Goal: Transaction & Acquisition: Purchase product/service

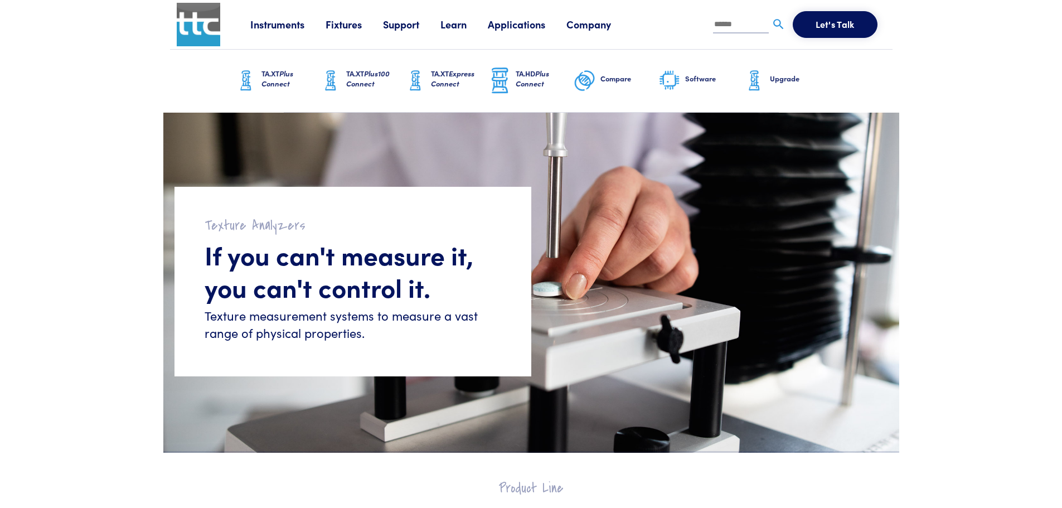
click at [302, 27] on link "Instruments" at bounding box center [287, 24] width 75 height 14
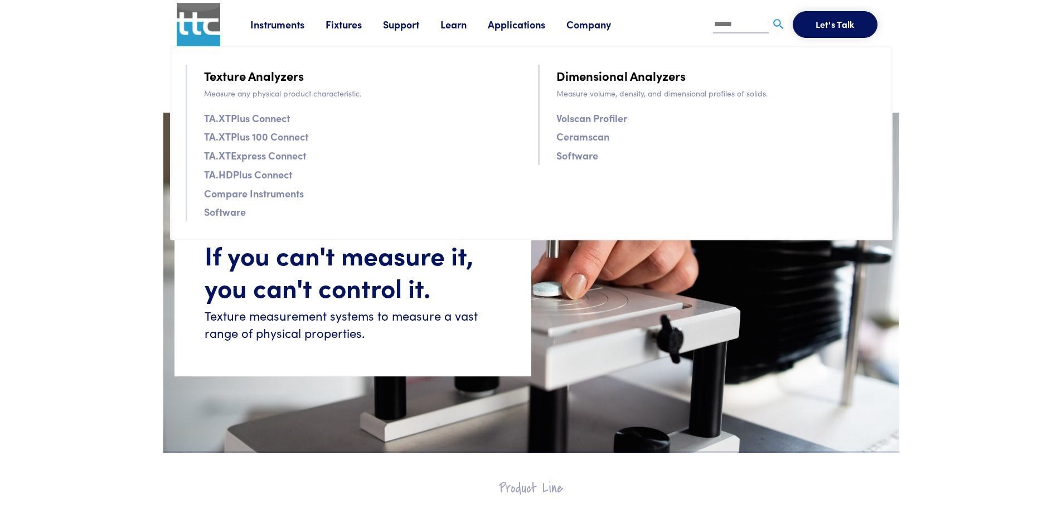
click at [348, 22] on link "Fixtures" at bounding box center [353, 24] width 57 height 14
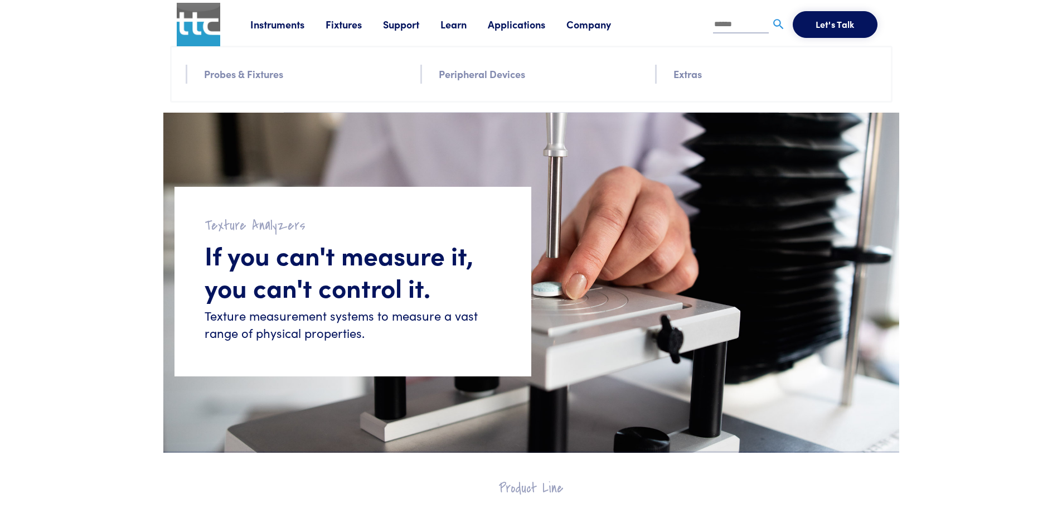
click at [348, 22] on link "Fixtures" at bounding box center [353, 24] width 57 height 14
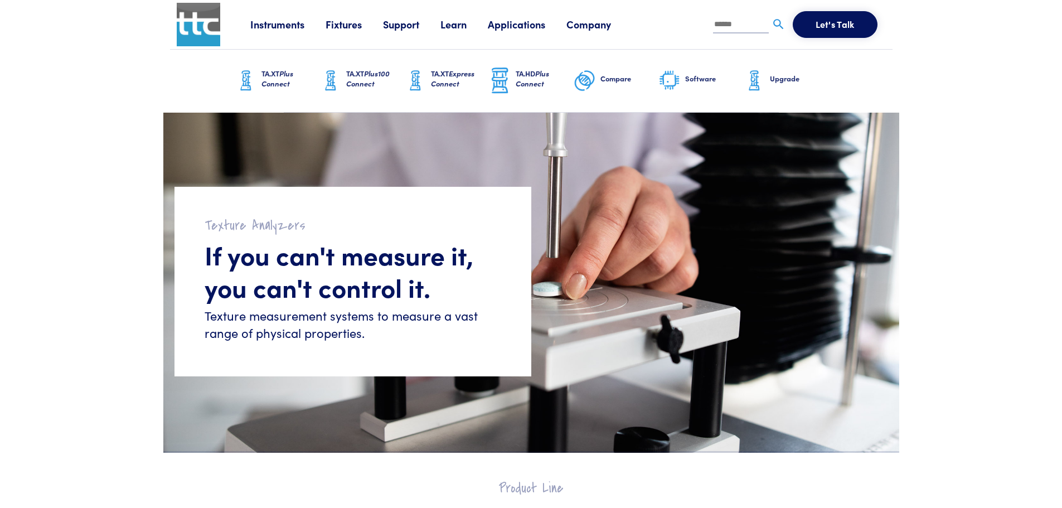
click at [348, 22] on link "Fixtures" at bounding box center [353, 24] width 57 height 14
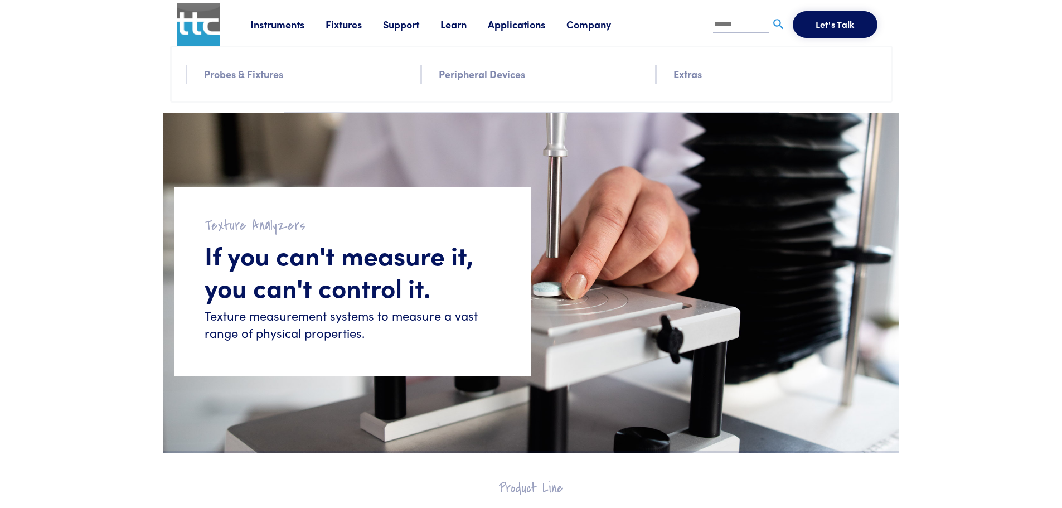
click at [281, 69] on link "Probes & Fixtures" at bounding box center [243, 74] width 79 height 16
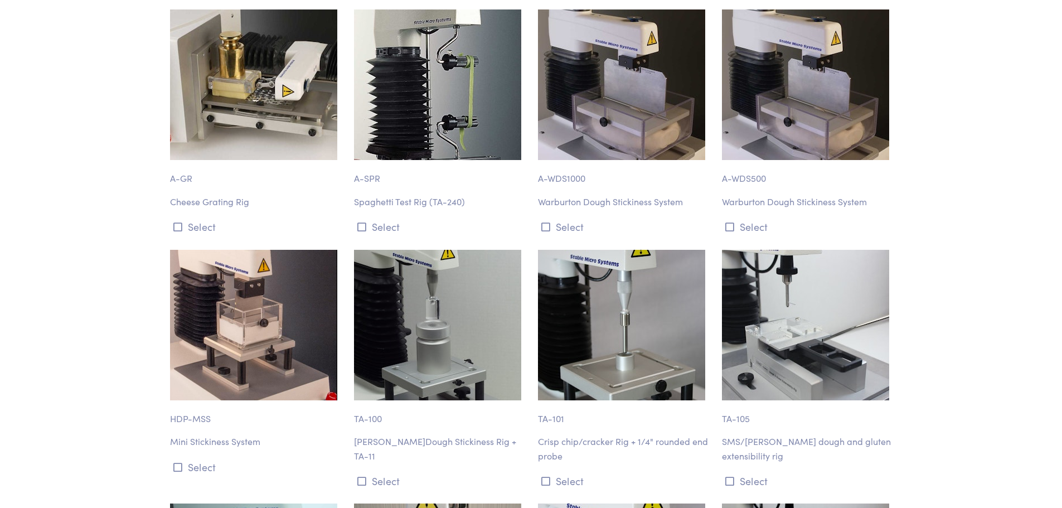
scroll to position [10087, 0]
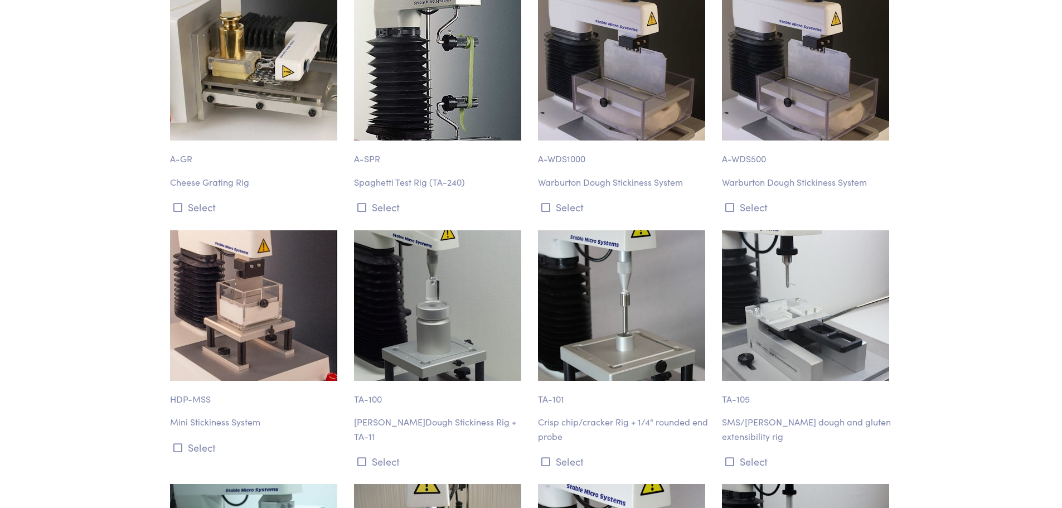
click at [583, 415] on p "Crisp chip/cracker Rig + 1/4" rounded end probe" at bounding box center [623, 429] width 171 height 28
click at [557, 381] on p "TA-101" at bounding box center [623, 394] width 171 height 26
click at [597, 281] on img at bounding box center [621, 305] width 167 height 150
click at [640, 264] on img at bounding box center [621, 305] width 167 height 150
click at [641, 264] on img at bounding box center [621, 305] width 167 height 150
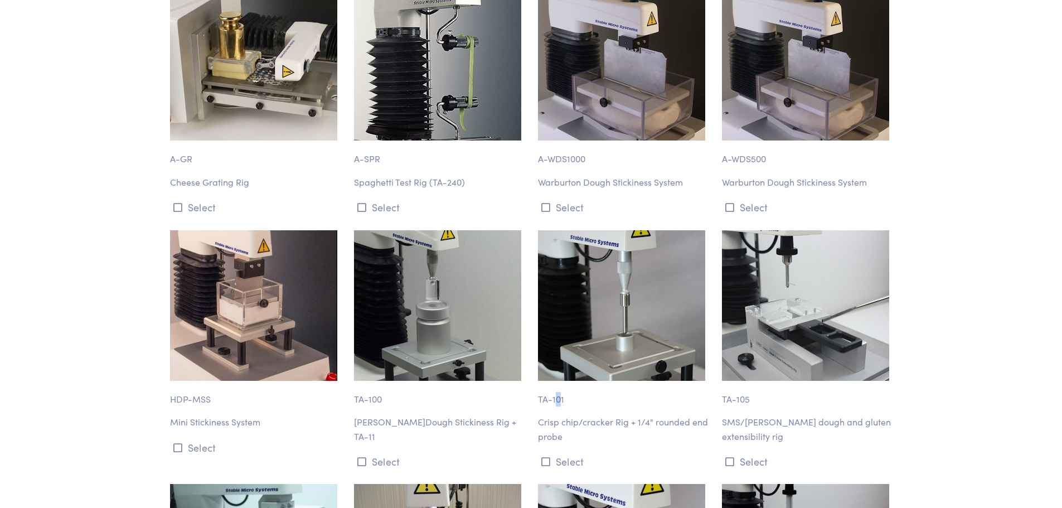
click at [641, 264] on img at bounding box center [621, 305] width 167 height 150
click at [645, 415] on p "Crisp chip/cracker Rig + 1/4" rounded end probe" at bounding box center [623, 429] width 171 height 28
drag, startPoint x: 645, startPoint y: 348, endPoint x: 564, endPoint y: 396, distance: 94.4
click at [640, 415] on p "Crisp chip/cracker Rig + 1/4" rounded end probe" at bounding box center [623, 429] width 171 height 28
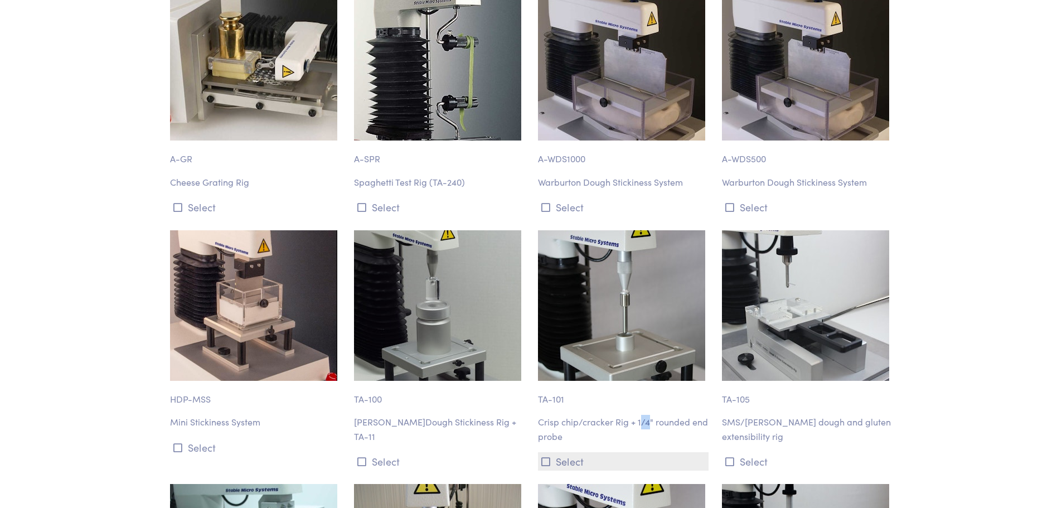
click at [553, 452] on button "Select" at bounding box center [623, 461] width 171 height 18
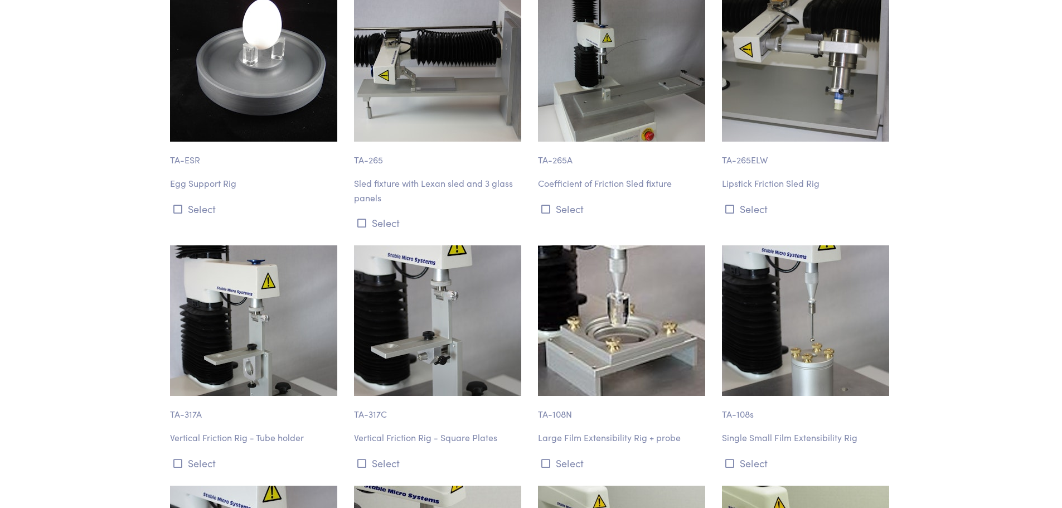
scroll to position [11592, 0]
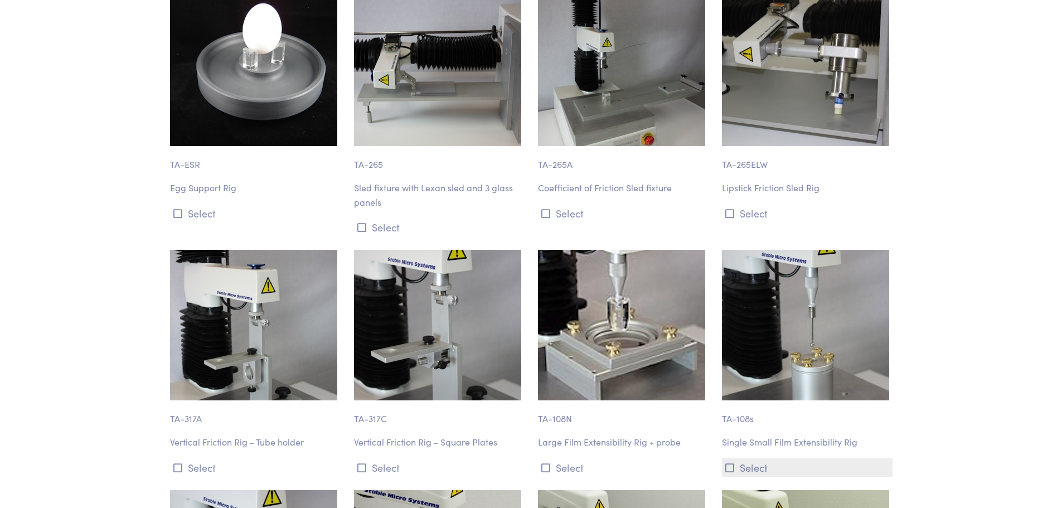
click at [739, 458] on button "Select" at bounding box center [807, 467] width 171 height 18
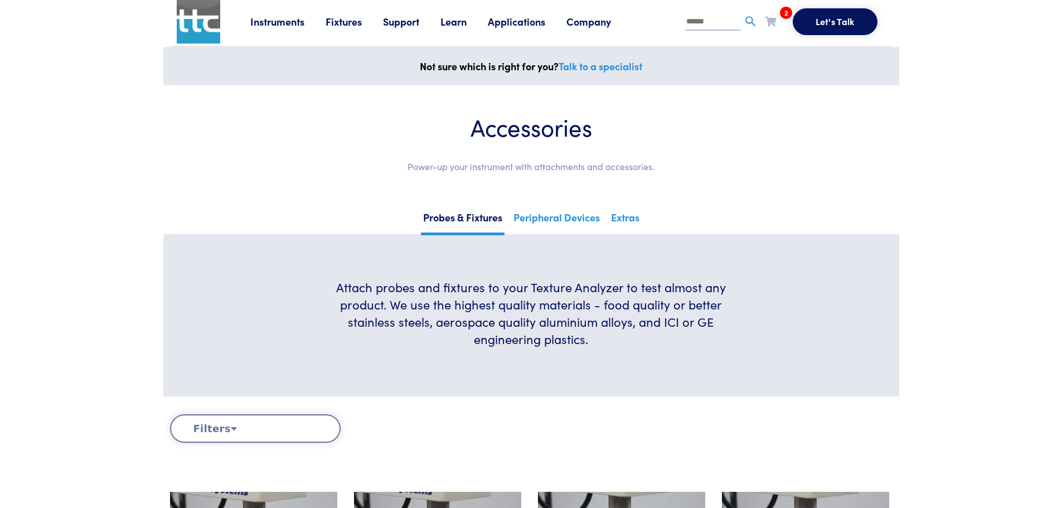
scroll to position [0, 0]
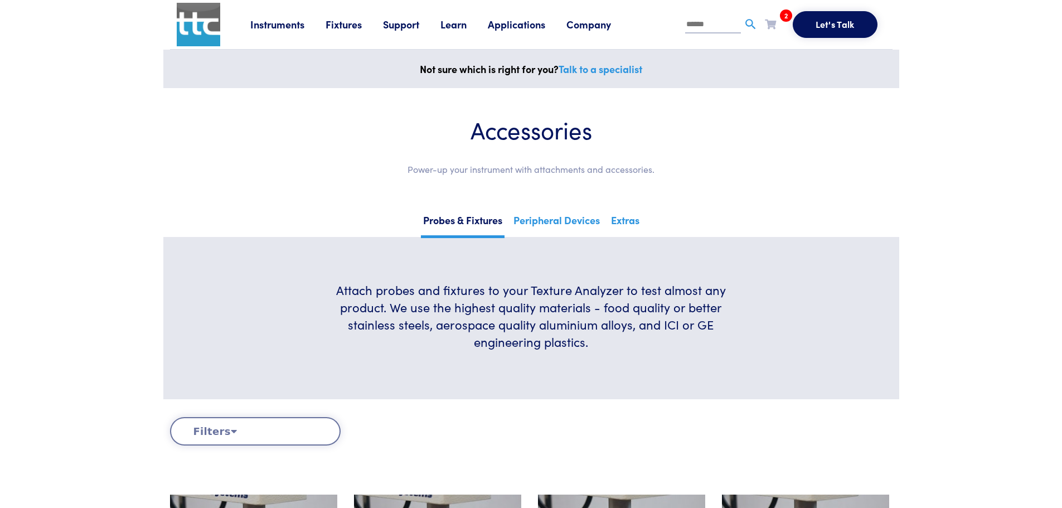
click at [770, 23] on icon at bounding box center [770, 24] width 11 height 10
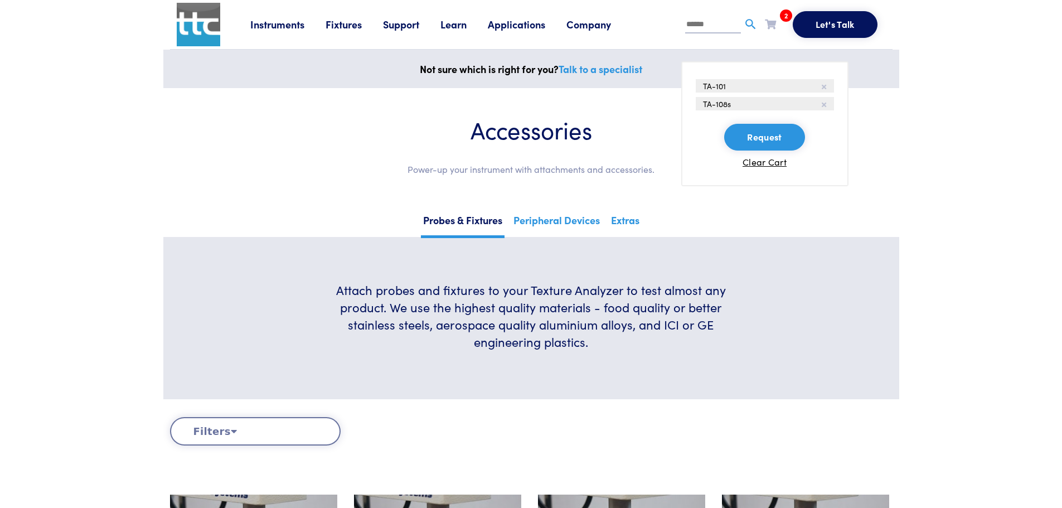
click at [726, 90] on li "TA-101" at bounding box center [765, 85] width 138 height 13
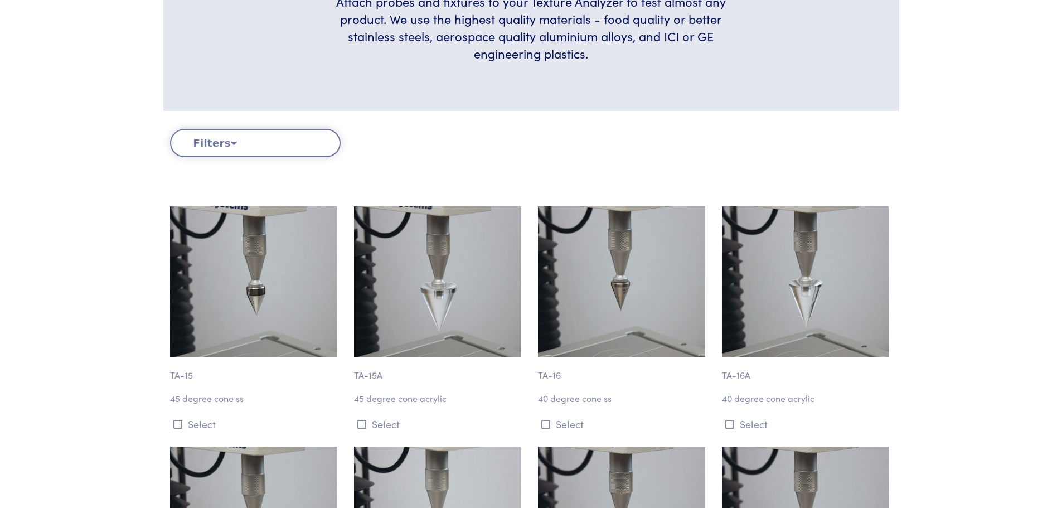
scroll to position [334, 0]
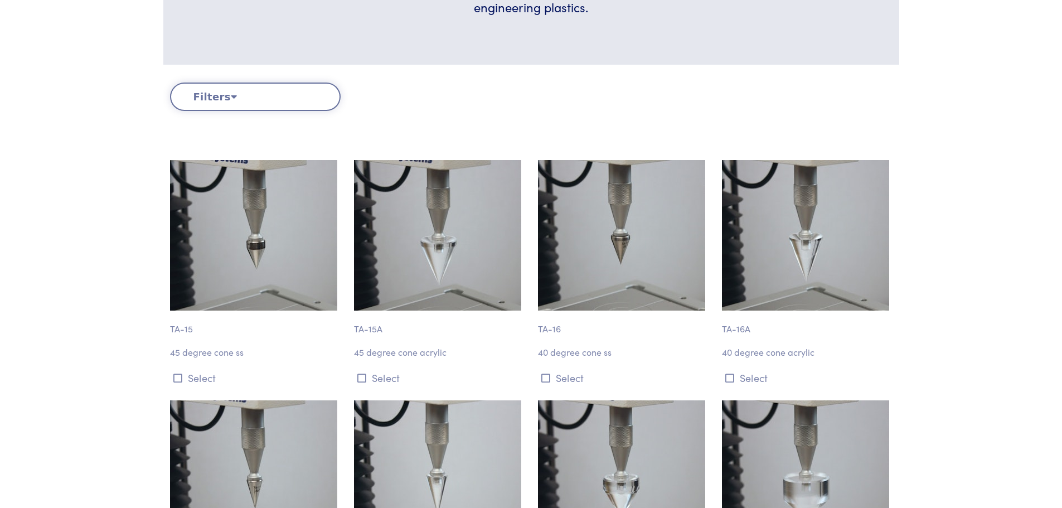
click at [267, 87] on button "Filters" at bounding box center [255, 96] width 171 height 28
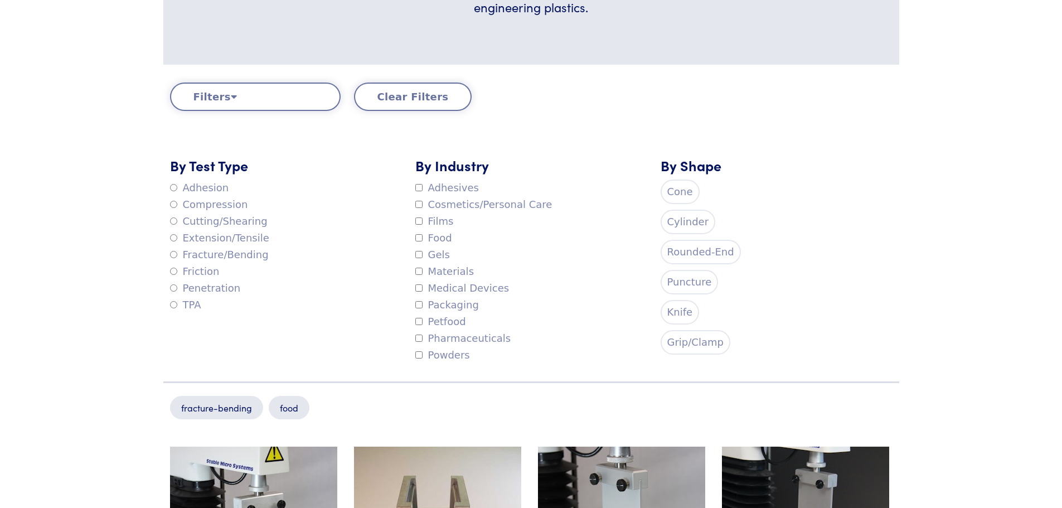
click at [985, 276] on body "Instruments Texture Analyzers Measure any physical product characteristic. TA.X…" at bounding box center [531, 428] width 1062 height 1524
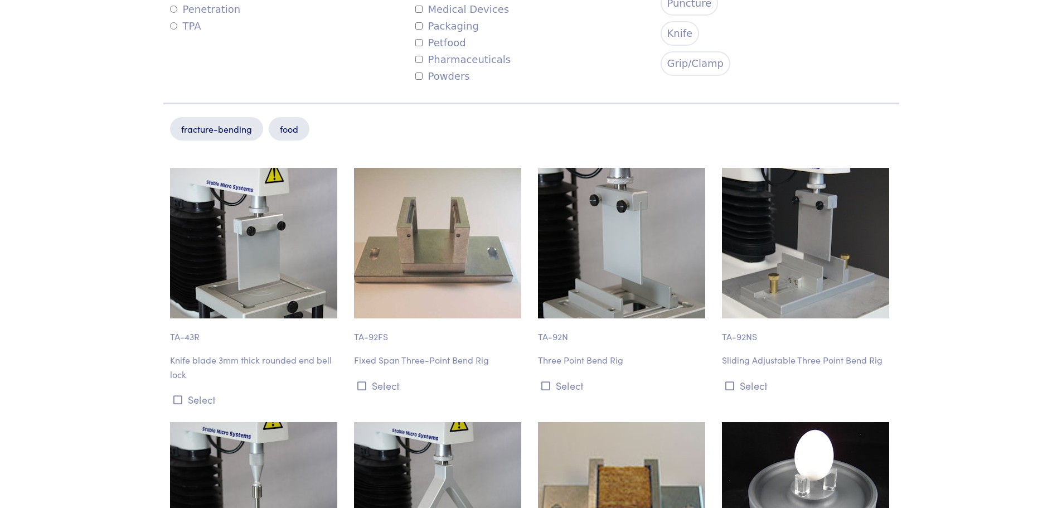
scroll to position [892, 0]
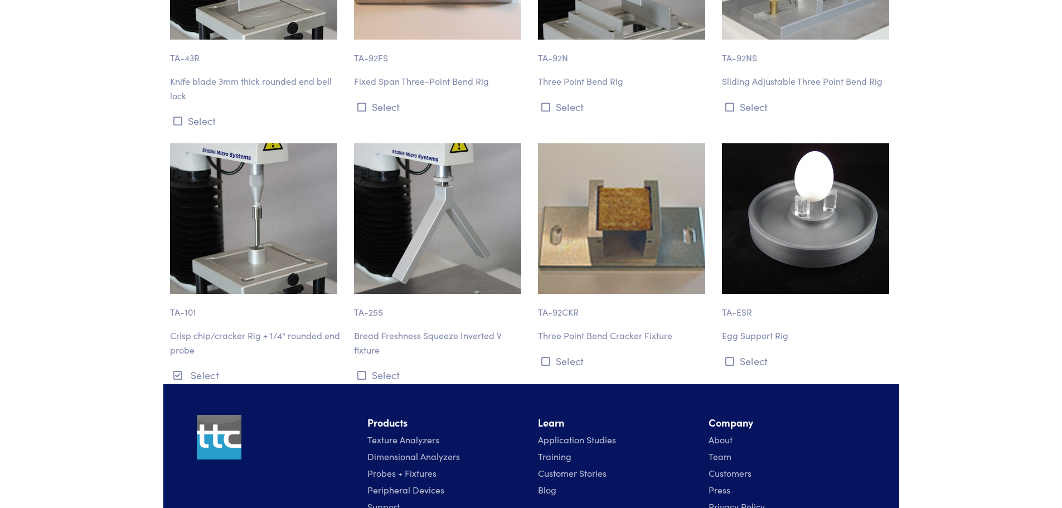
click at [283, 241] on img at bounding box center [253, 218] width 167 height 150
click at [225, 307] on p "TA-101" at bounding box center [255, 307] width 171 height 26
click at [207, 336] on p "Crisp chip/cracker Rig + 1/4" rounded end probe" at bounding box center [255, 342] width 171 height 28
click at [186, 344] on p "Crisp chip/cracker Rig + 1/4" rounded end probe" at bounding box center [255, 342] width 171 height 28
click at [183, 313] on p "TA-101" at bounding box center [255, 307] width 171 height 26
